Goal: Check status: Check status

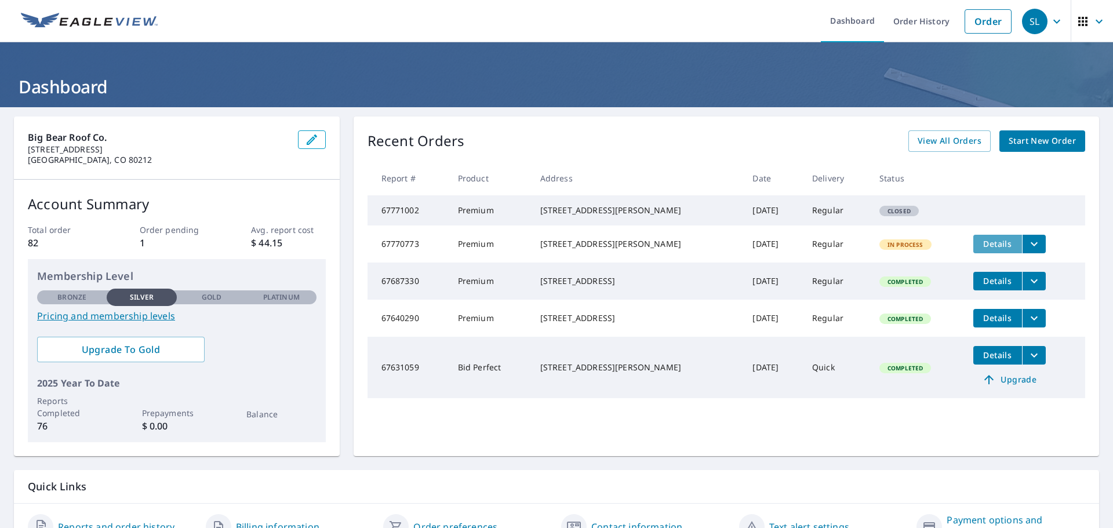
click at [999, 249] on span "Details" at bounding box center [997, 243] width 35 height 11
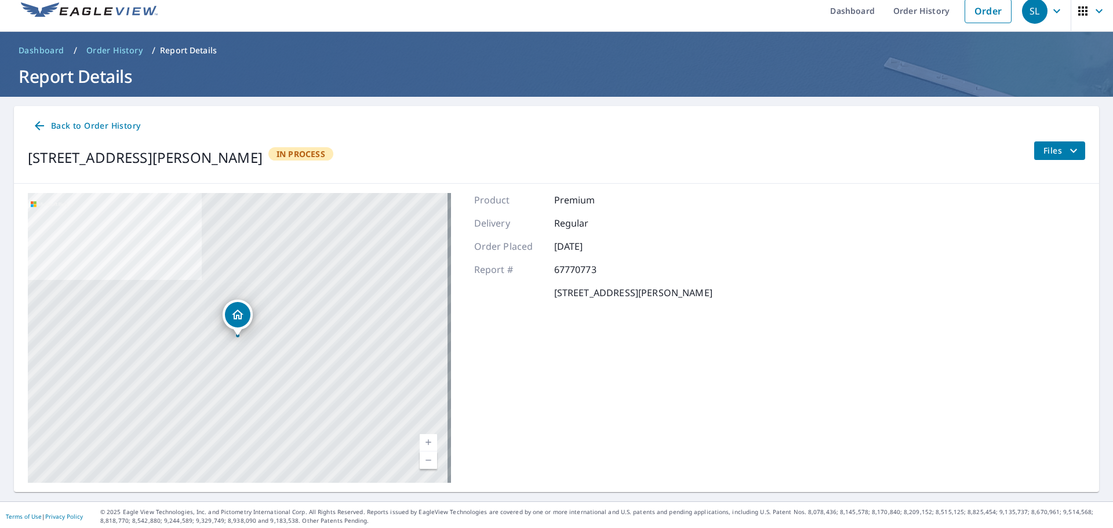
scroll to position [13, 0]
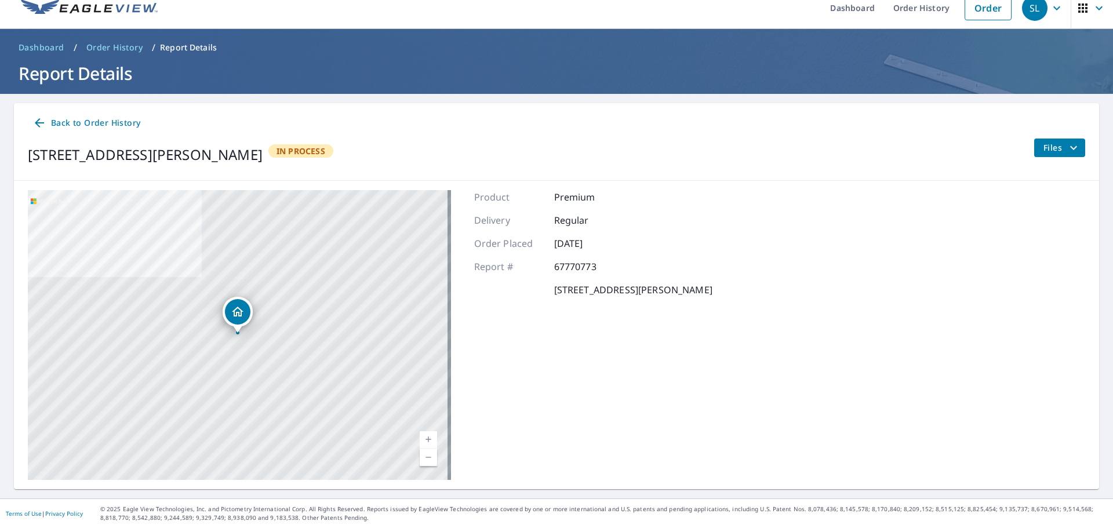
click at [40, 123] on icon at bounding box center [39, 122] width 9 height 9
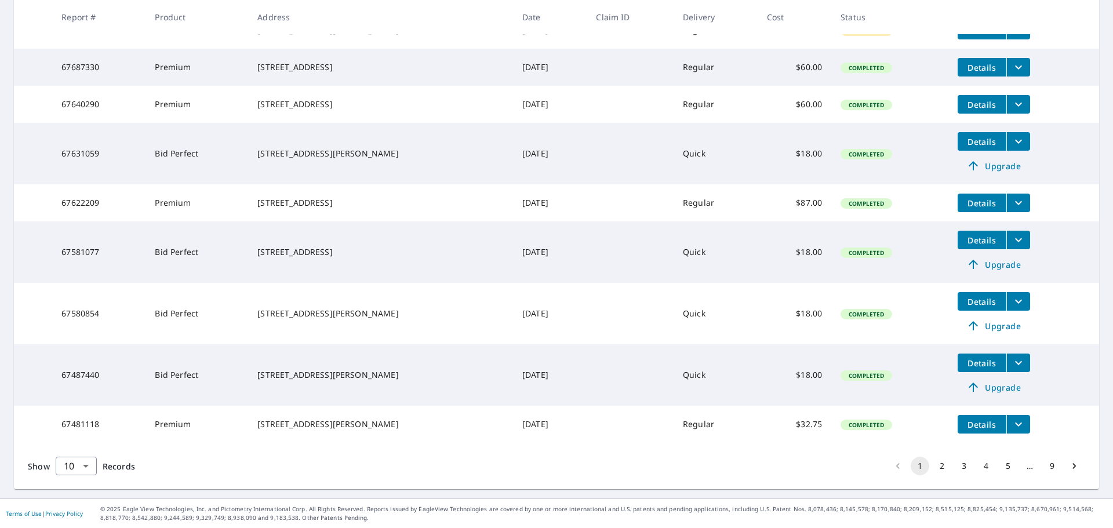
scroll to position [310, 0]
click at [60, 469] on body "SL SL Dashboard Order History Order SL Dashboard / Order History Order History …" at bounding box center [556, 264] width 1113 height 528
click at [72, 501] on li "100" at bounding box center [75, 503] width 41 height 21
